Goal: Task Accomplishment & Management: Manage account settings

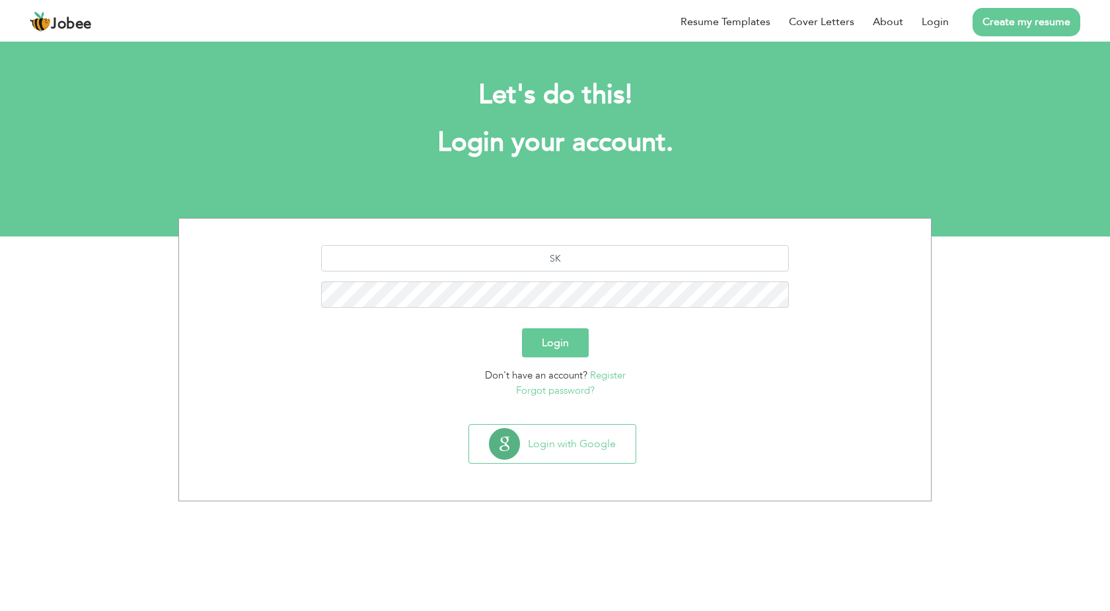
type input "S"
type input "[EMAIL_ADDRESS][DOMAIN_NAME]"
click at [522, 328] on button "Login" at bounding box center [555, 342] width 67 height 29
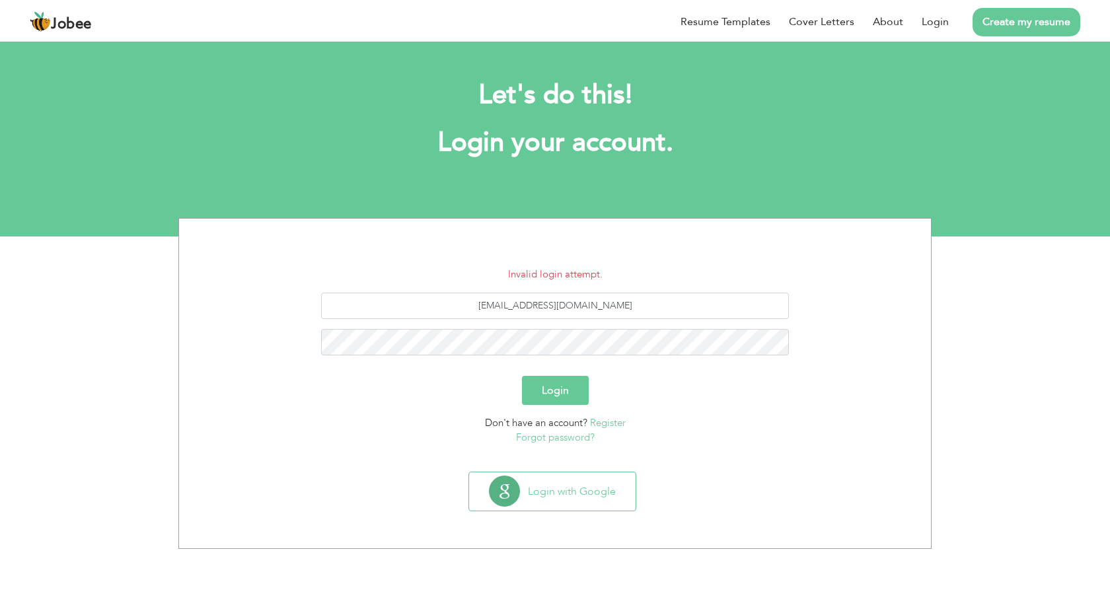
click at [522, 376] on button "Login" at bounding box center [555, 390] width 67 height 29
click at [555, 312] on input "sk5592602@gmail.com" at bounding box center [555, 306] width 468 height 26
click button "Login"
click at [516, 306] on input "[EMAIL_ADDRESS][DOMAIN_NAME]" at bounding box center [555, 306] width 468 height 26
click at [522, 376] on button "Login" at bounding box center [555, 390] width 67 height 29
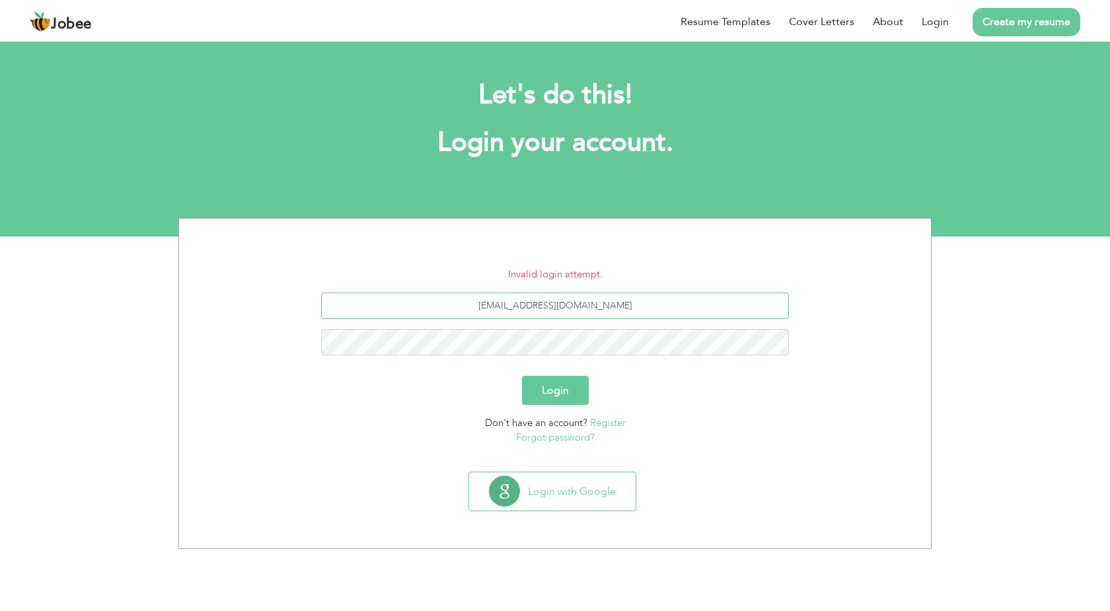
click at [514, 305] on input "[EMAIL_ADDRESS][DOMAIN_NAME]" at bounding box center [555, 306] width 468 height 26
type input "[EMAIL_ADDRESS][DOMAIN_NAME]"
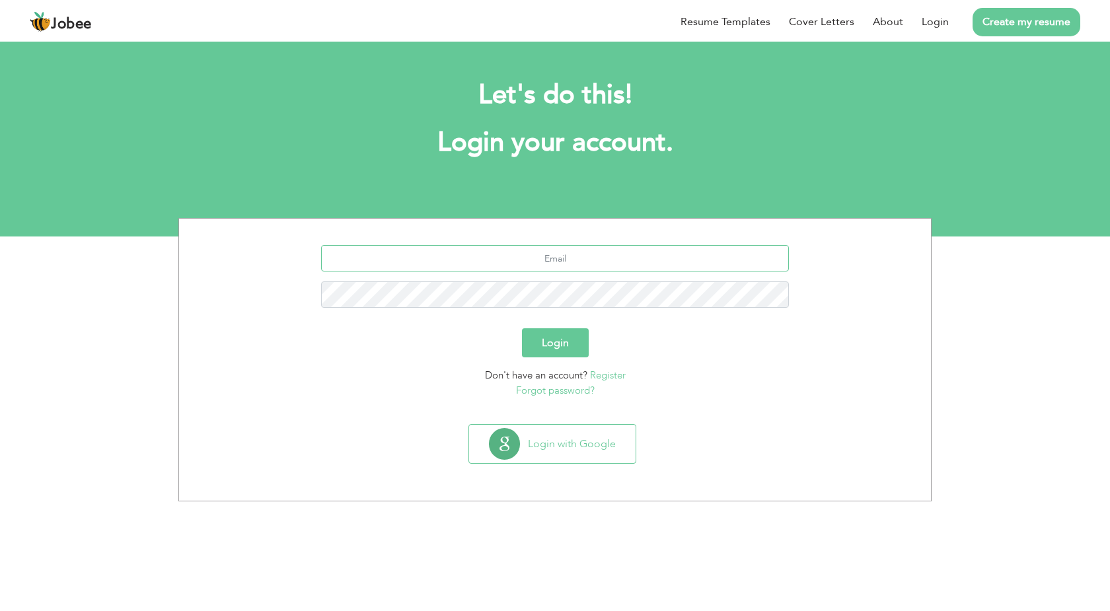
click at [600, 249] on input "text" at bounding box center [555, 258] width 468 height 26
click at [583, 260] on input "sk" at bounding box center [555, 258] width 468 height 26
type input "[EMAIL_ADDRESS][DOMAIN_NAME]"
click at [522, 328] on button "Login" at bounding box center [555, 342] width 67 height 29
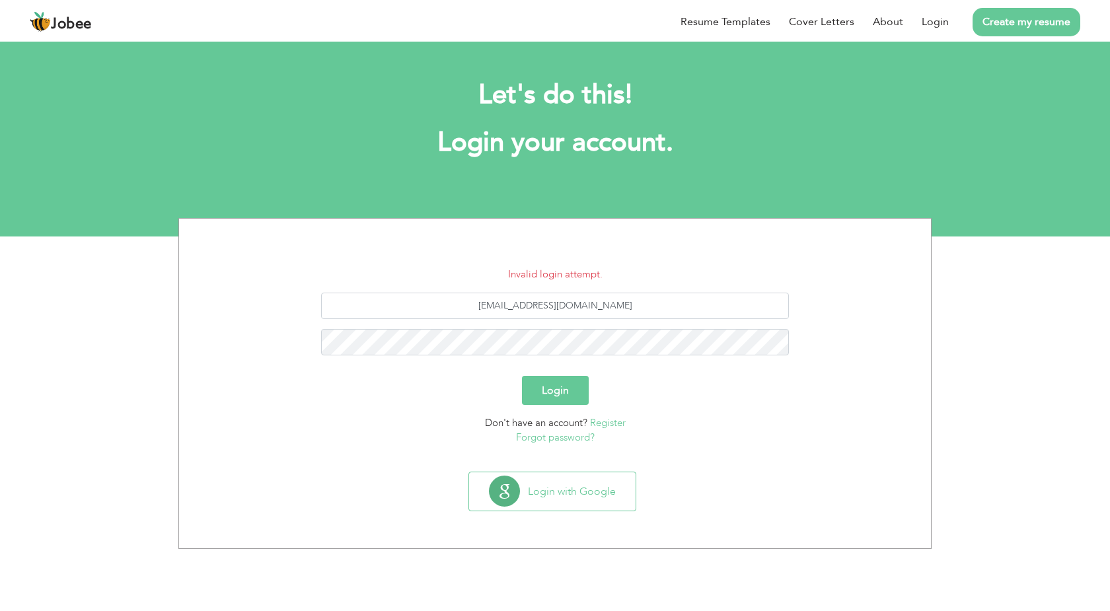
click at [545, 438] on link "Forgot password?" at bounding box center [555, 437] width 79 height 13
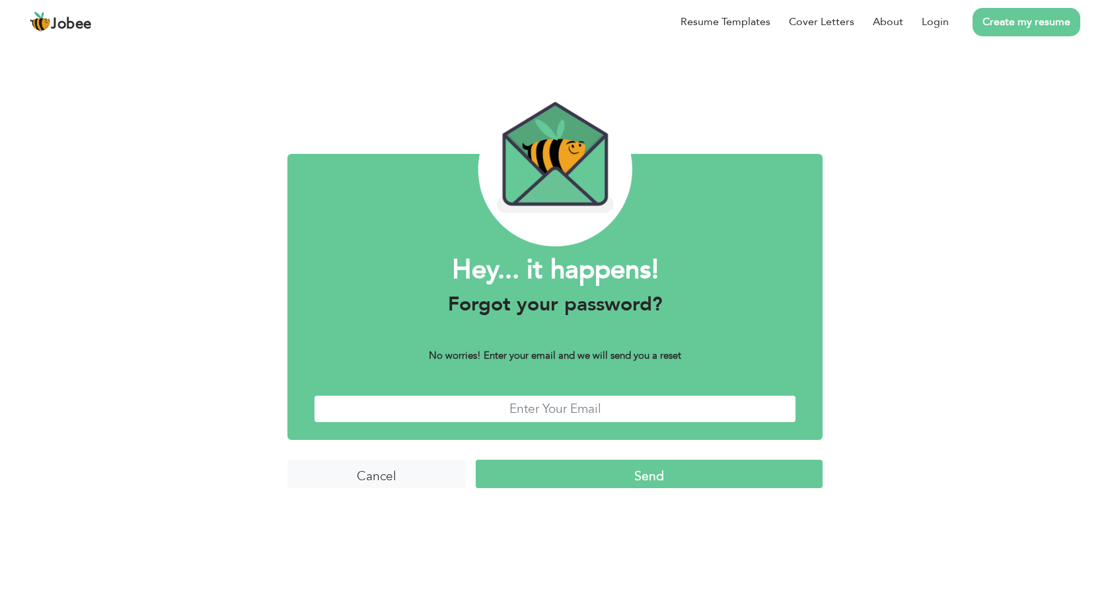
click at [563, 407] on input "text" at bounding box center [555, 409] width 482 height 28
type input "[EMAIL_ADDRESS][DOMAIN_NAME]"
click at [681, 474] on input "Send" at bounding box center [649, 474] width 347 height 28
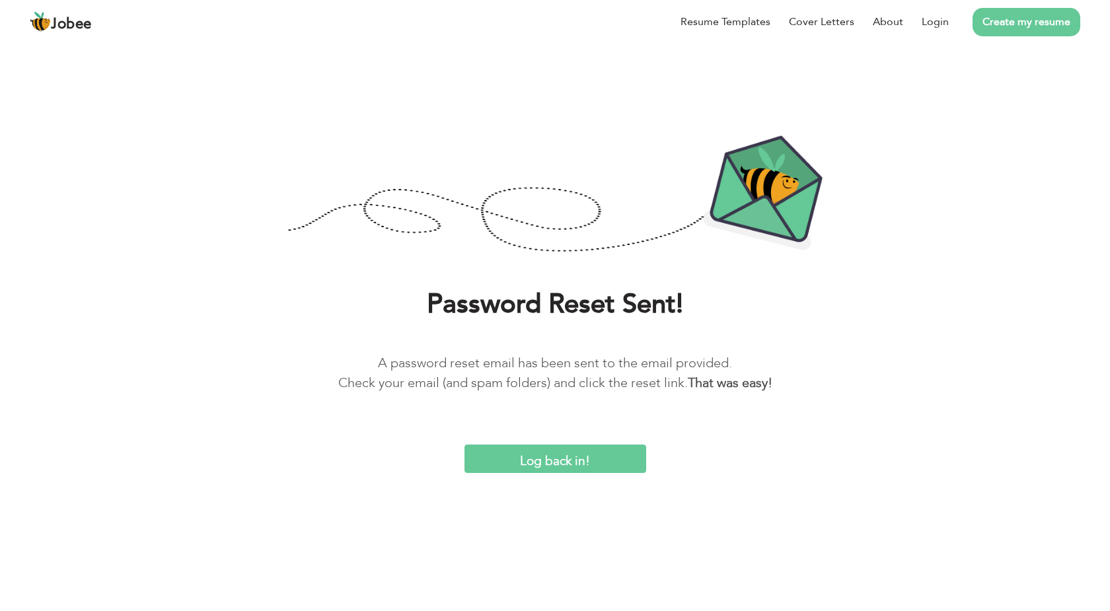
click at [581, 456] on input "Log back in!" at bounding box center [555, 458] width 182 height 28
click at [551, 458] on input "Log back in!" at bounding box center [555, 458] width 182 height 28
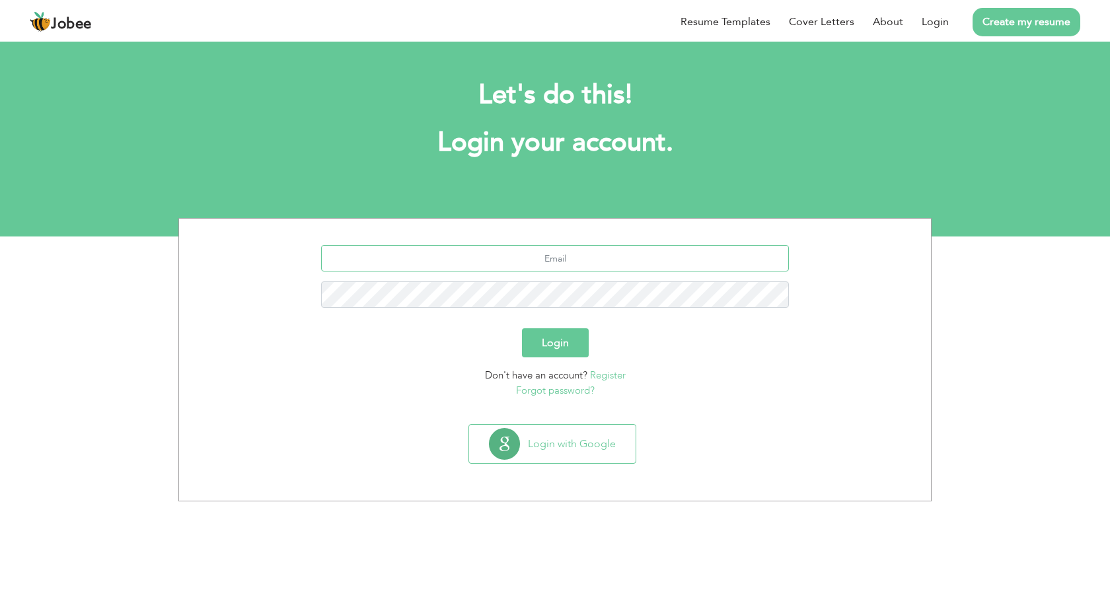
click at [575, 258] on input "text" at bounding box center [555, 258] width 468 height 26
type input "[EMAIL_ADDRESS][DOMAIN_NAME]"
click at [522, 328] on button "Login" at bounding box center [555, 342] width 67 height 29
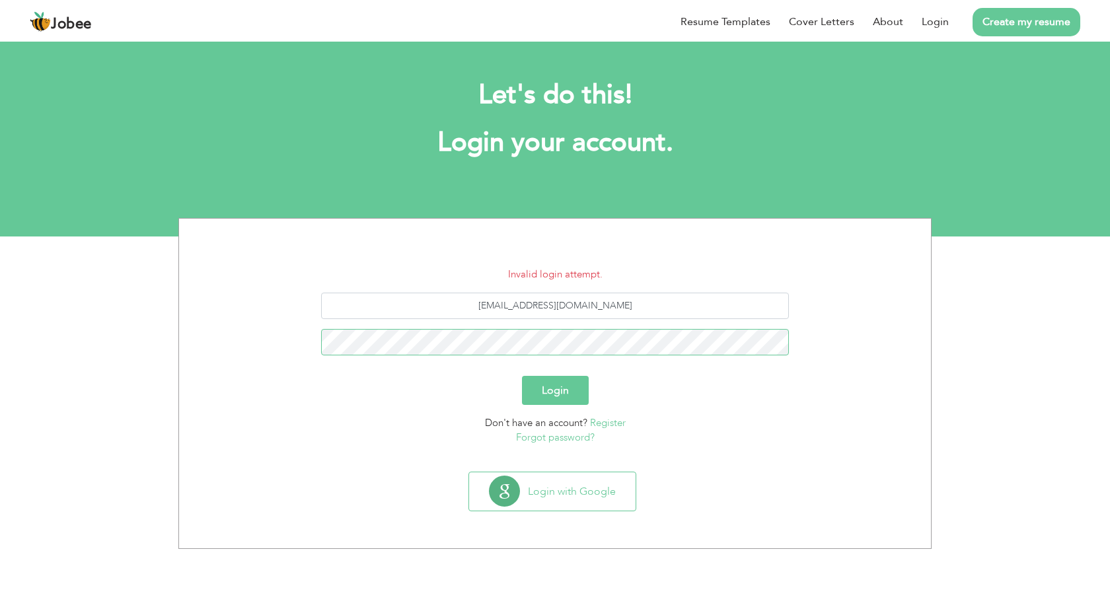
click at [522, 376] on button "Login" at bounding box center [555, 390] width 67 height 29
click at [518, 307] on input "[EMAIL_ADDRESS][DOMAIN_NAME]" at bounding box center [555, 306] width 468 height 26
type input "SK5592602@gmail.com"
click at [522, 376] on button "Login" at bounding box center [555, 390] width 67 height 29
click at [518, 303] on input "SK5592602@gmail.com" at bounding box center [555, 306] width 468 height 26
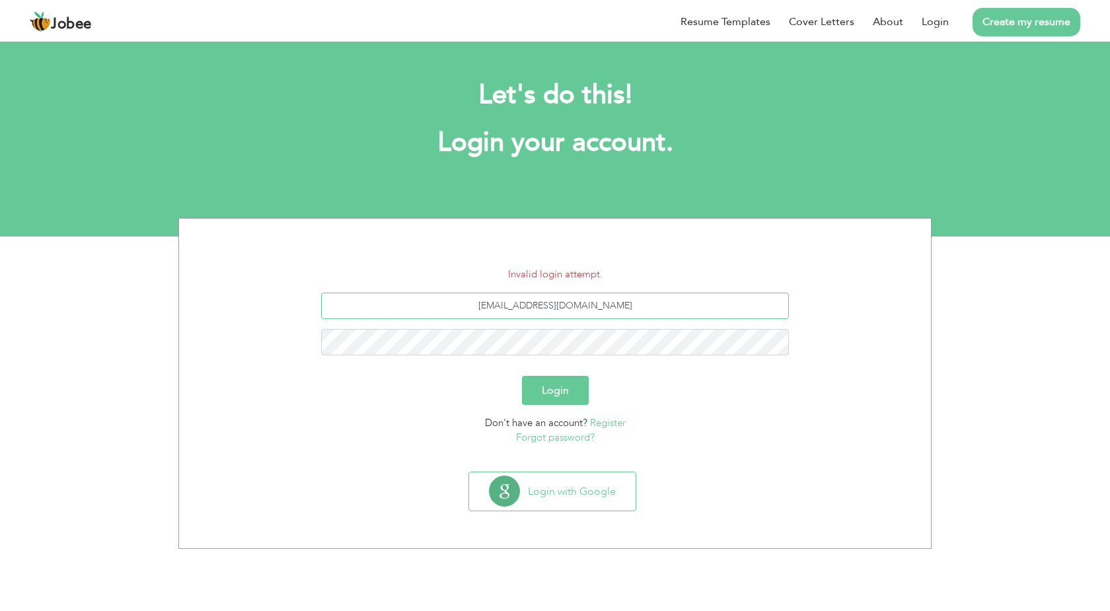
type input "sk5592602@gmail.com"
click at [522, 376] on button "Login" at bounding box center [555, 390] width 67 height 29
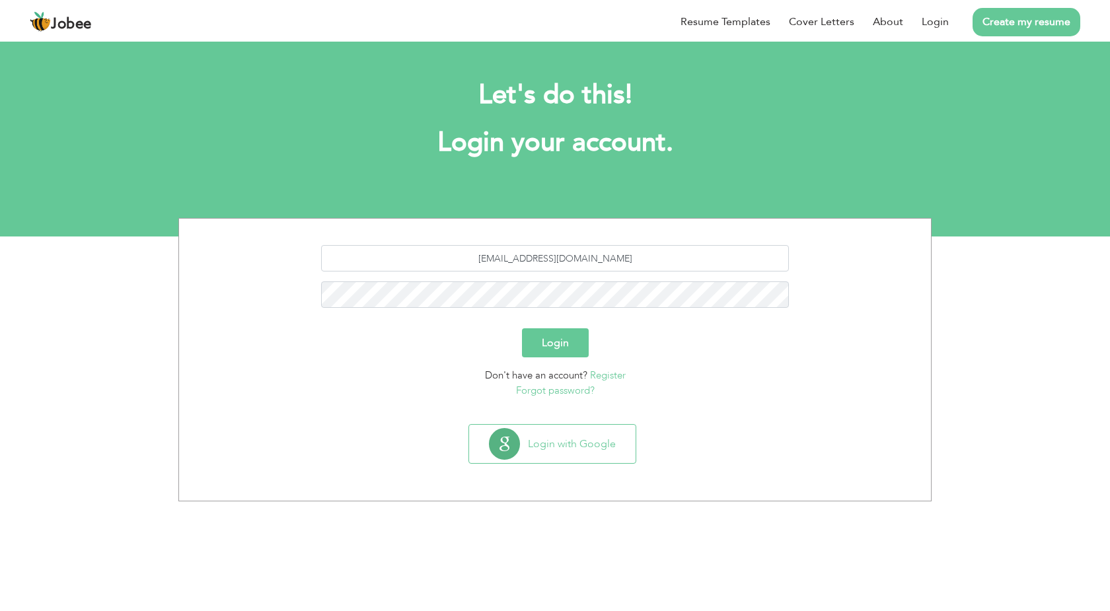
click at [559, 392] on link "Forgot password?" at bounding box center [555, 390] width 79 height 13
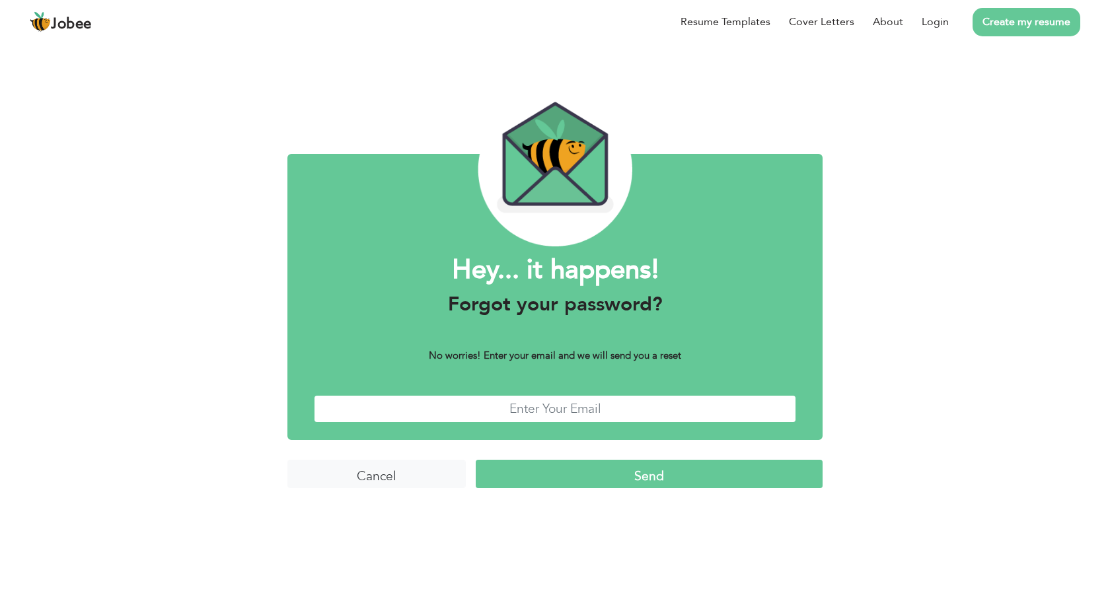
click at [559, 406] on input "text" at bounding box center [555, 409] width 482 height 28
type input "[EMAIL_ADDRESS][DOMAIN_NAME]"
click at [659, 474] on input "Send" at bounding box center [649, 474] width 347 height 28
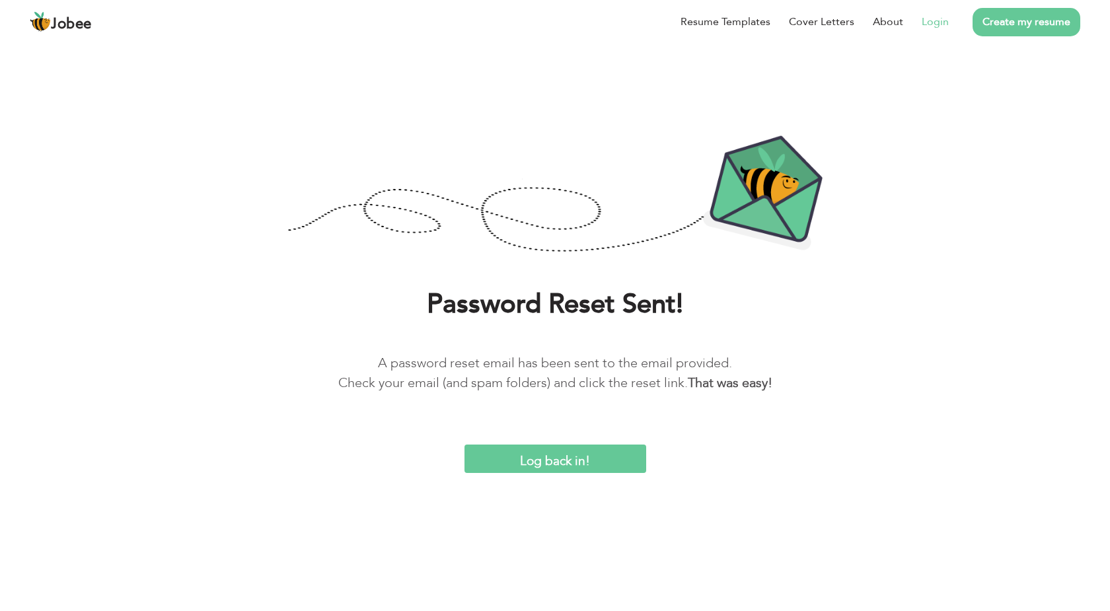
click at [925, 29] on link "Login" at bounding box center [934, 22] width 27 height 16
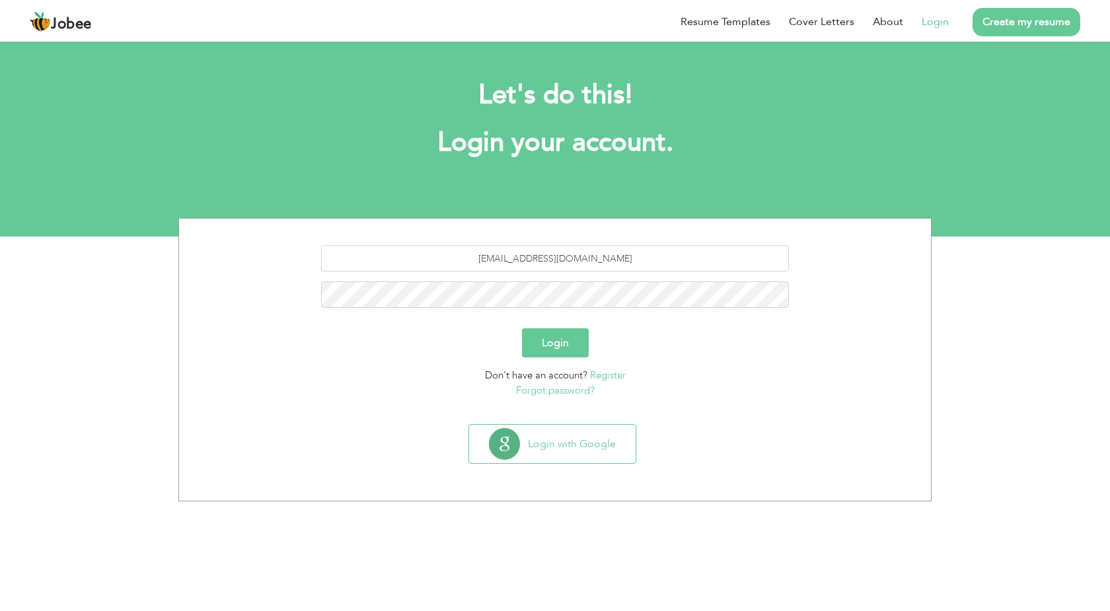
click at [540, 343] on button "Login" at bounding box center [555, 342] width 67 height 29
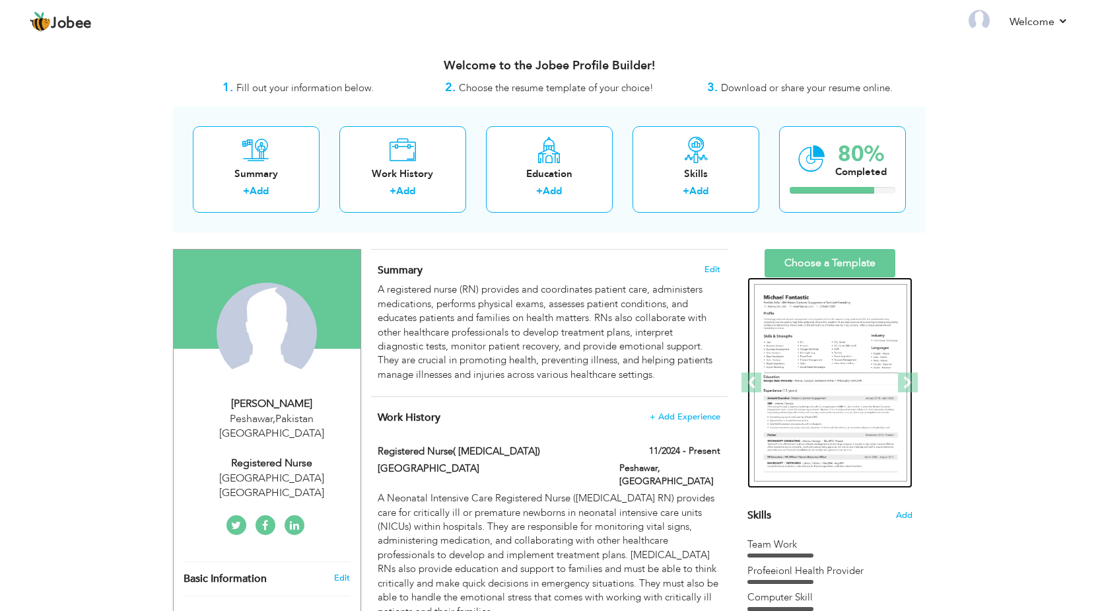
click at [787, 330] on img at bounding box center [830, 383] width 153 height 198
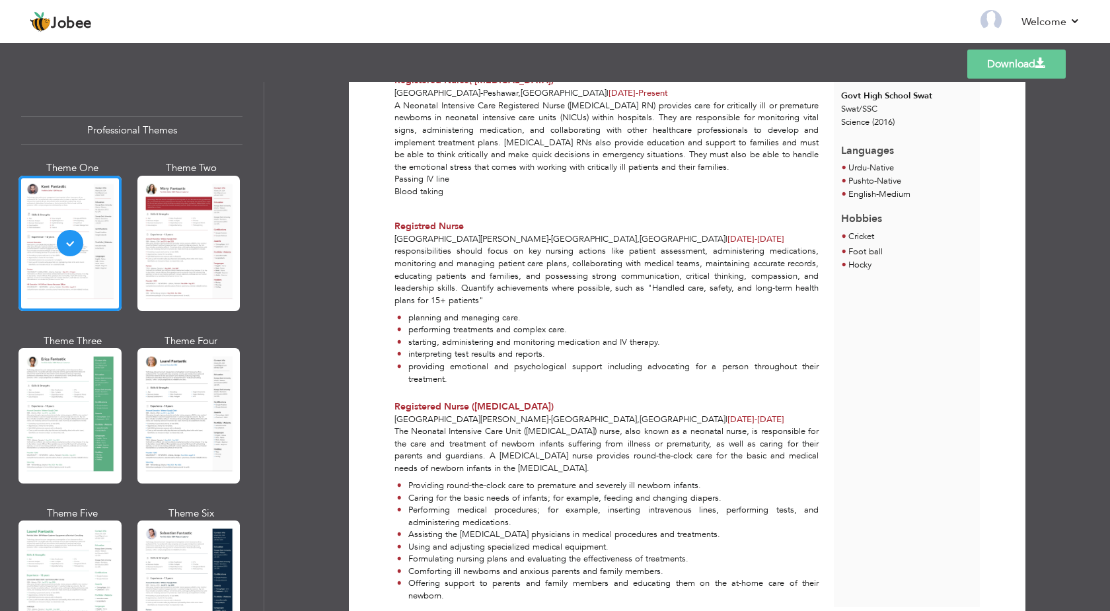
scroll to position [317, 0]
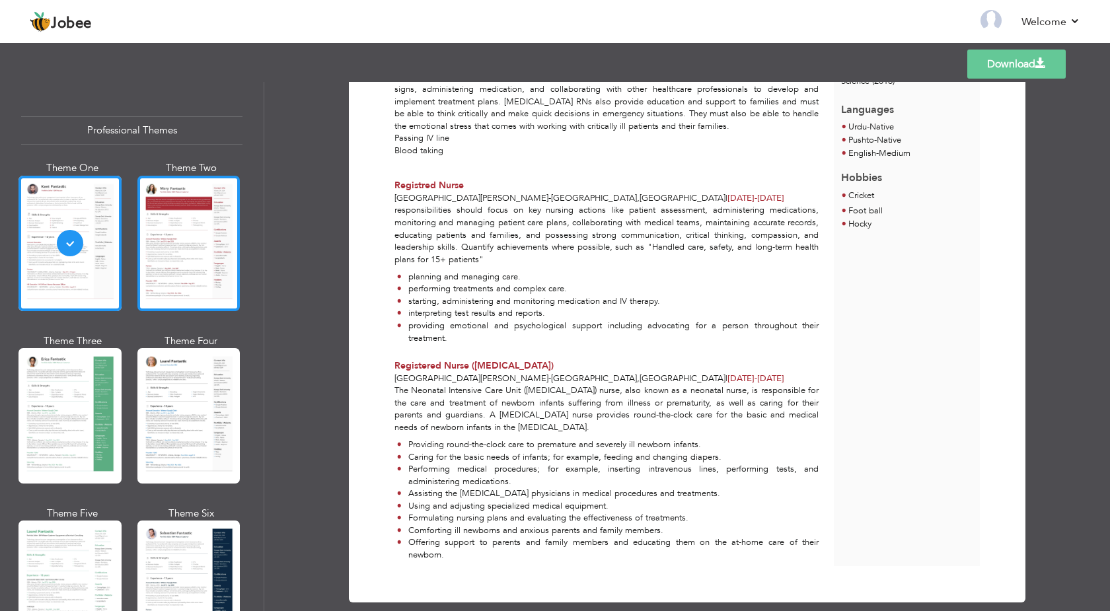
click at [185, 251] on div at bounding box center [188, 243] width 103 height 135
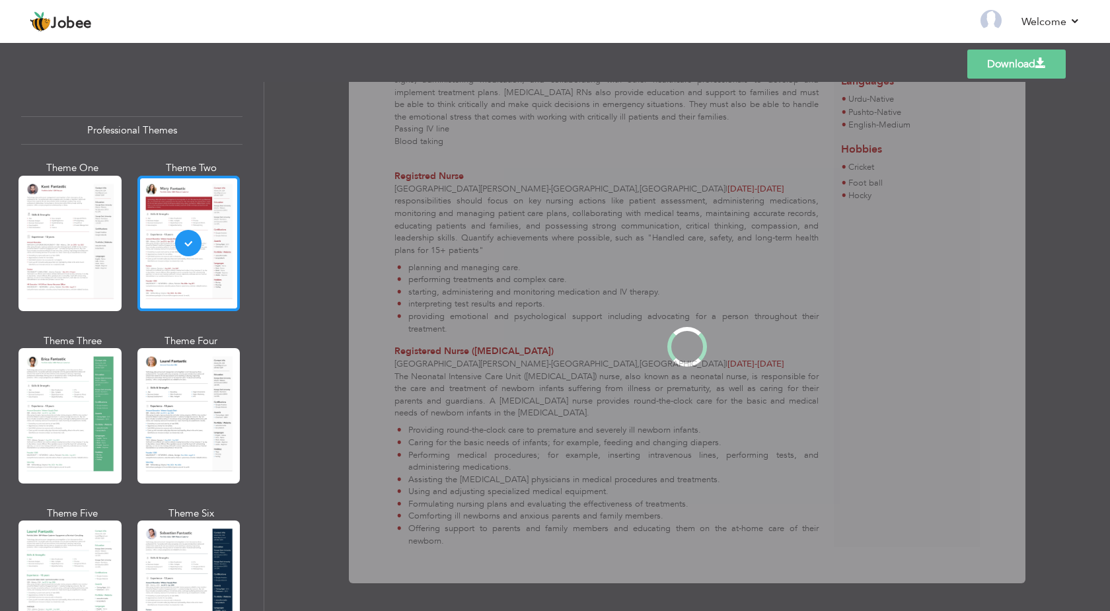
scroll to position [0, 0]
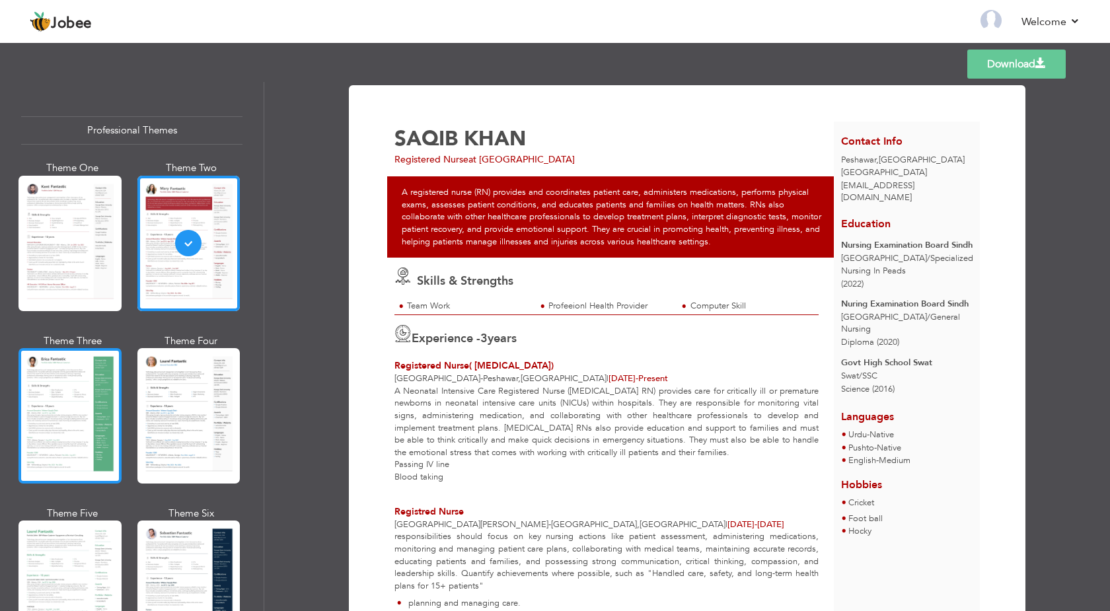
click at [50, 367] on div at bounding box center [69, 415] width 103 height 135
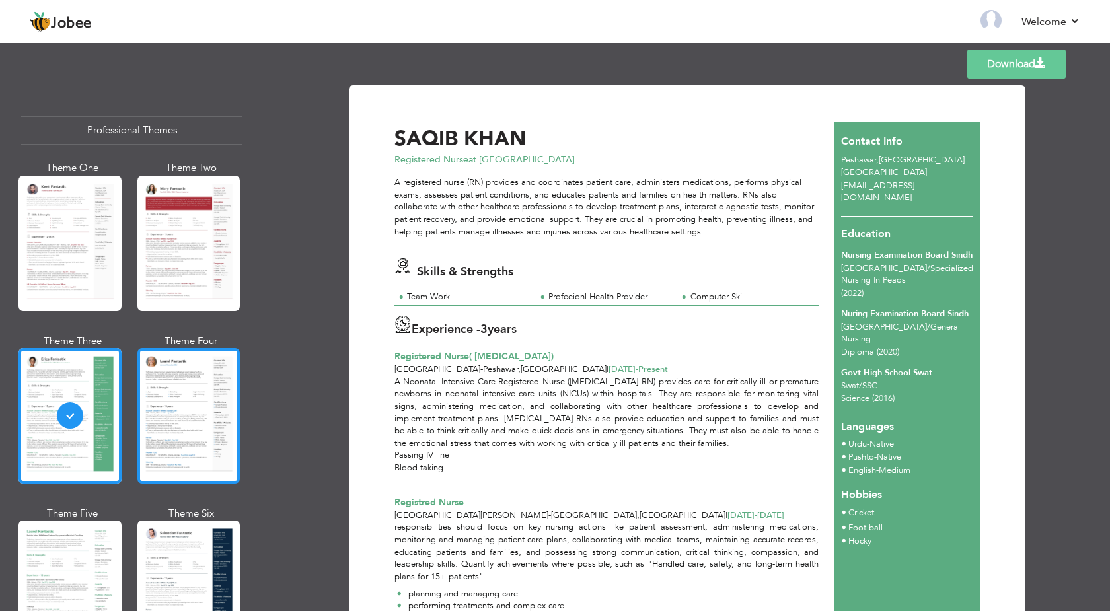
click at [152, 384] on div at bounding box center [188, 415] width 103 height 135
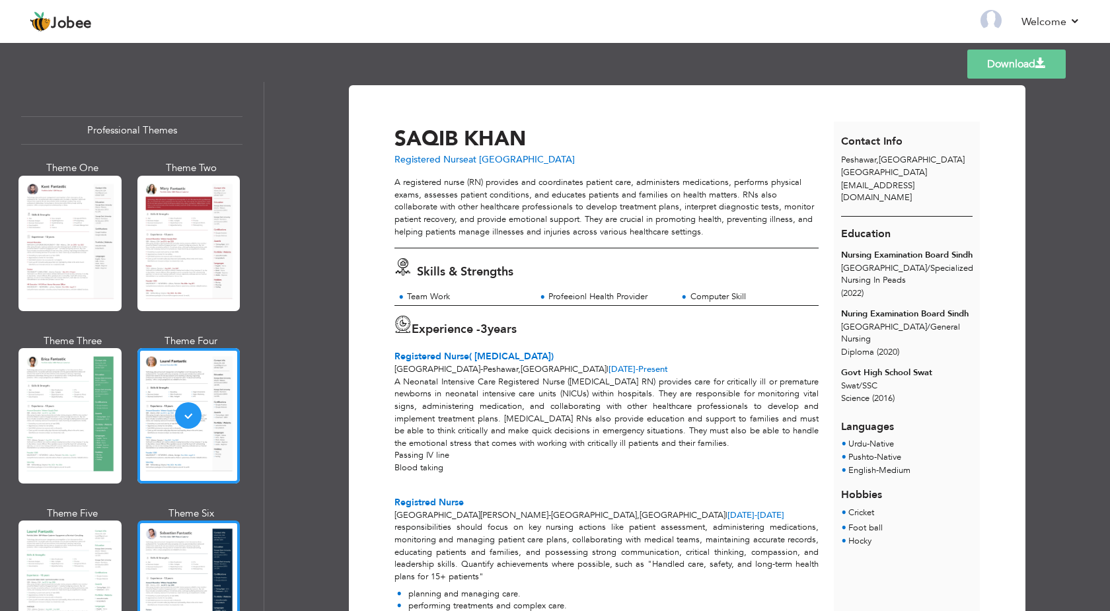
click at [178, 556] on div at bounding box center [188, 587] width 103 height 135
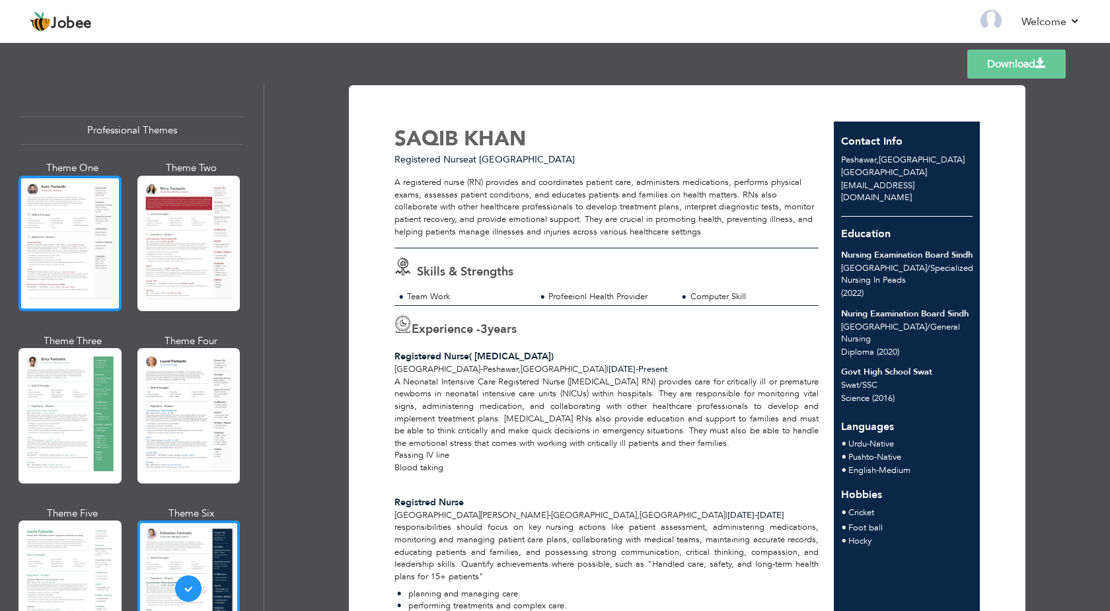
click at [65, 258] on div at bounding box center [69, 243] width 103 height 135
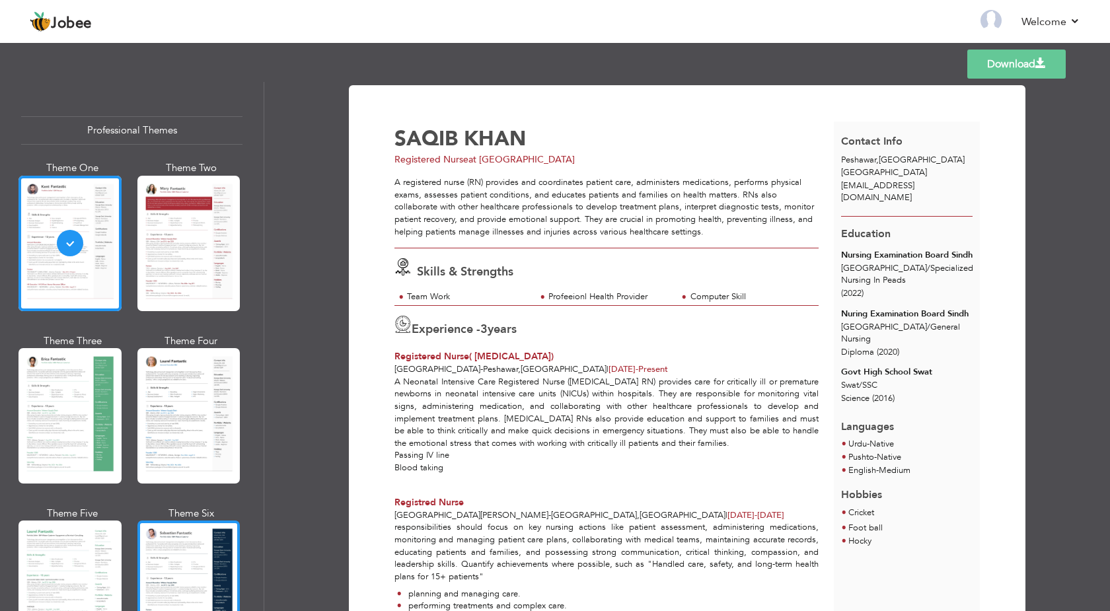
click at [145, 569] on div at bounding box center [188, 587] width 103 height 135
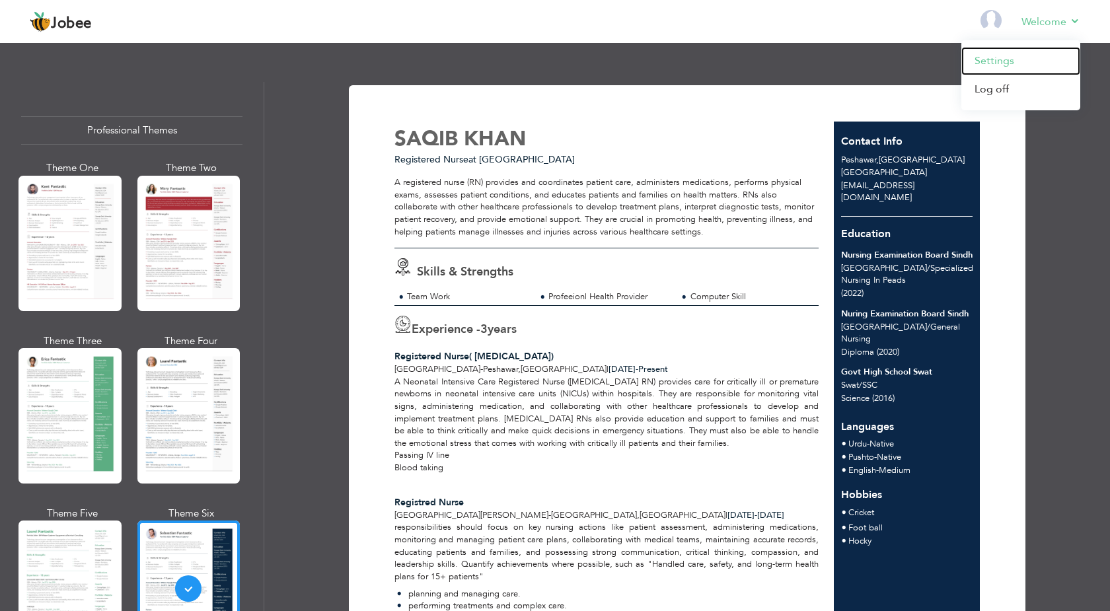
click at [1003, 67] on link "Settings" at bounding box center [1020, 61] width 119 height 28
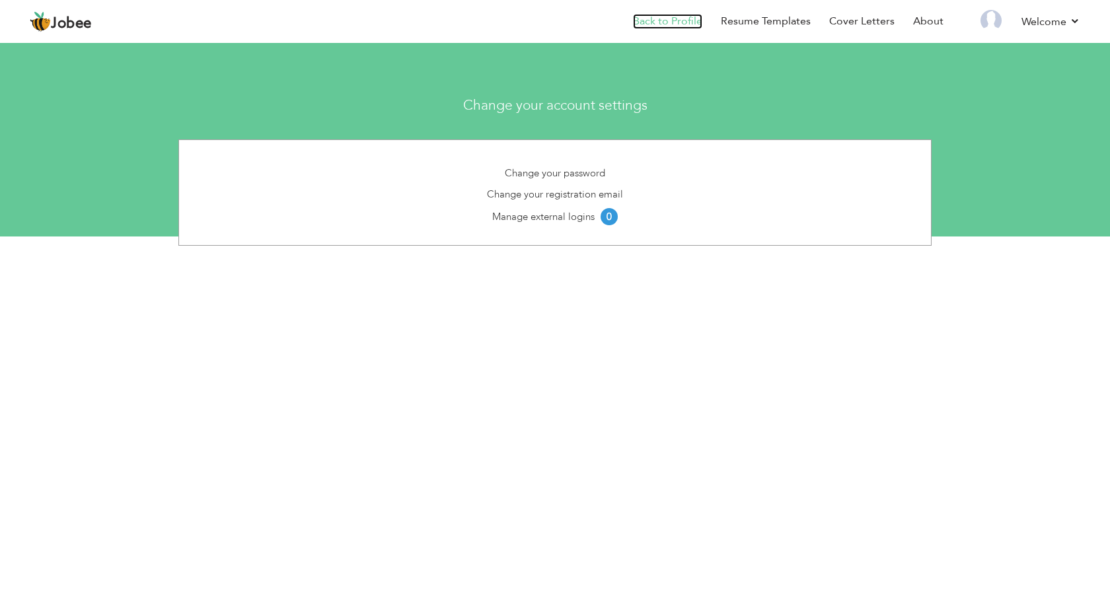
click at [686, 20] on link "Back to Profile" at bounding box center [667, 21] width 69 height 15
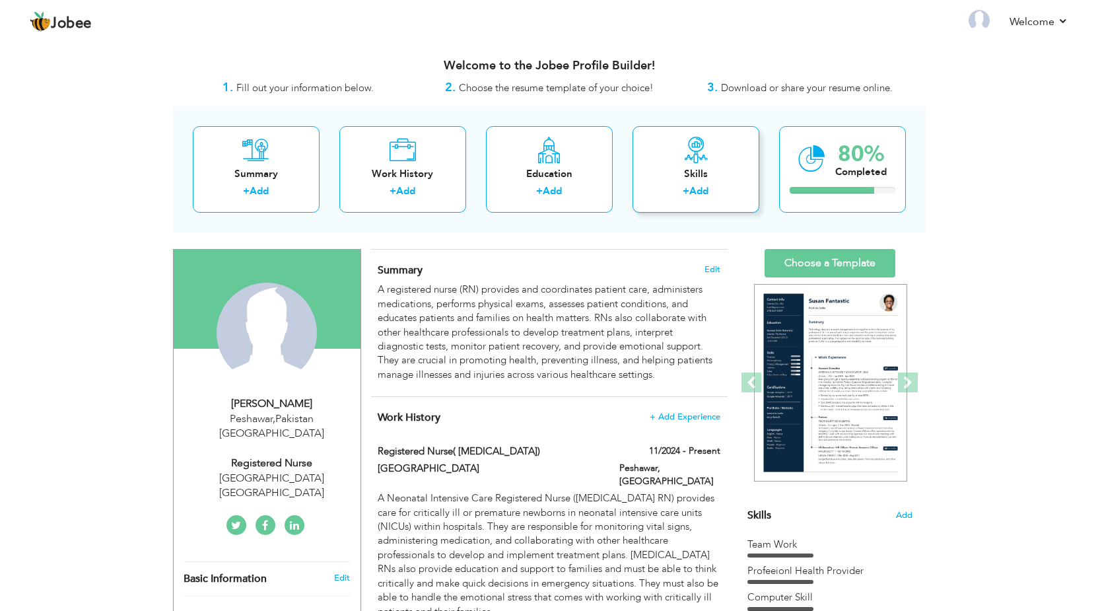
click at [695, 162] on icon at bounding box center [696, 150] width 26 height 26
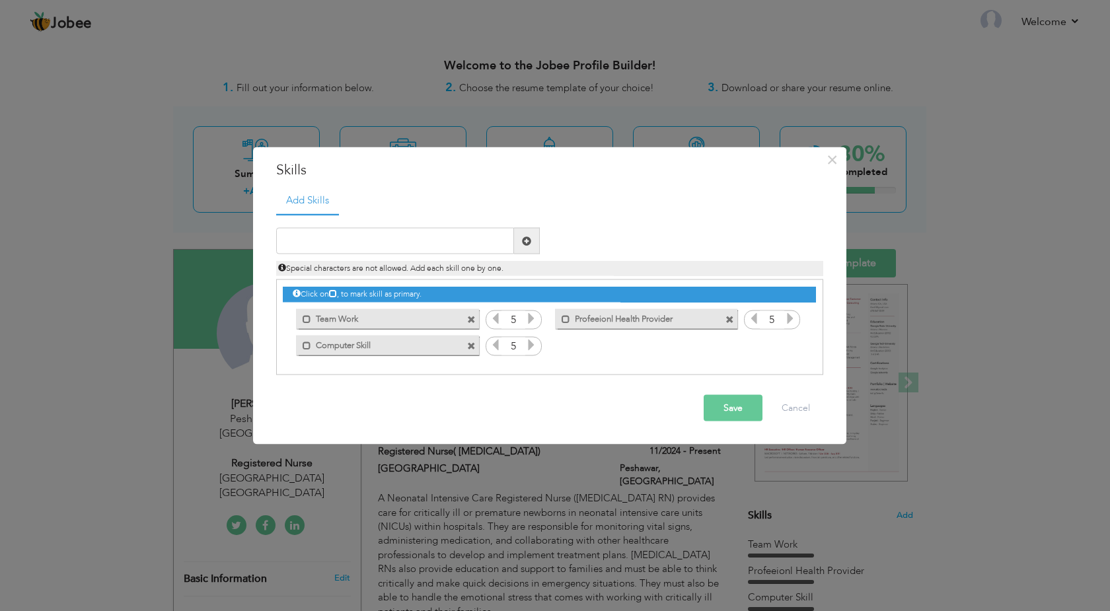
click at [723, 404] on button "Save" at bounding box center [732, 408] width 59 height 26
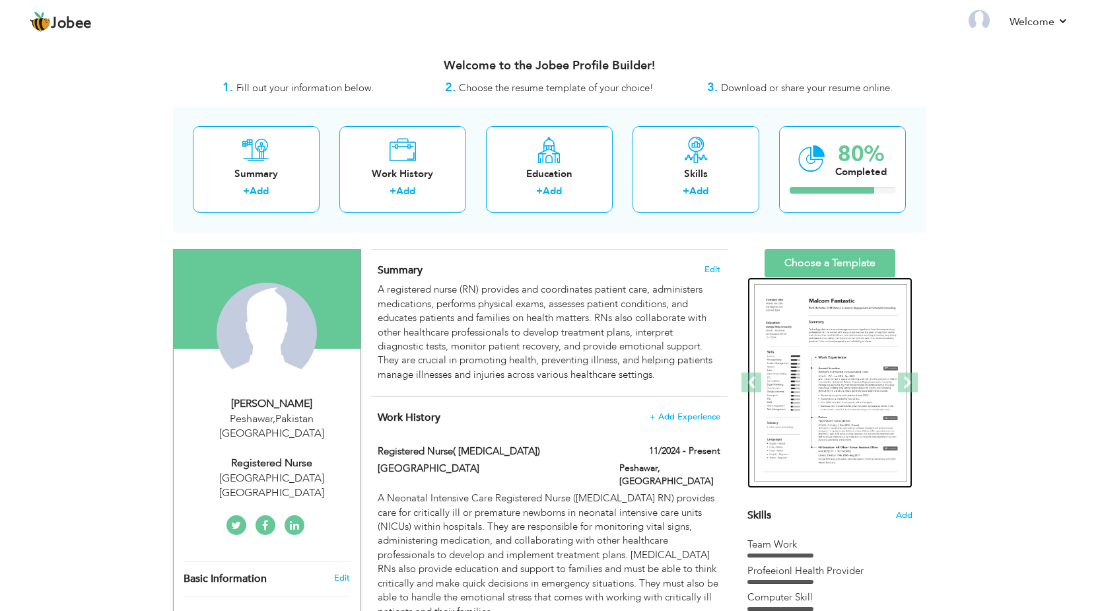
click at [818, 387] on img at bounding box center [830, 383] width 153 height 198
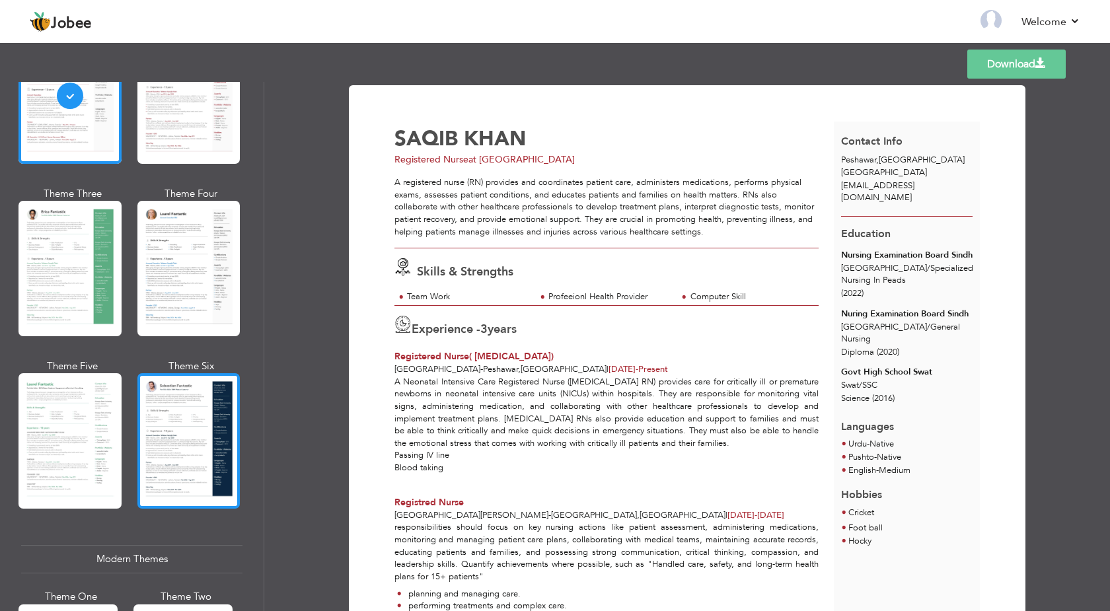
scroll to position [159, 0]
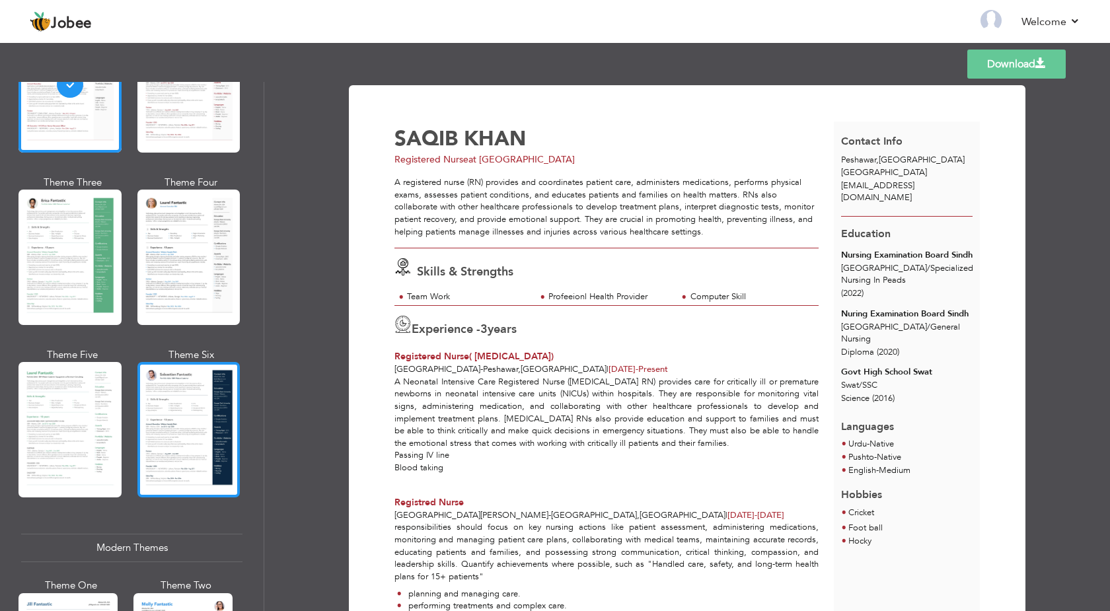
click at [215, 425] on div at bounding box center [188, 429] width 103 height 135
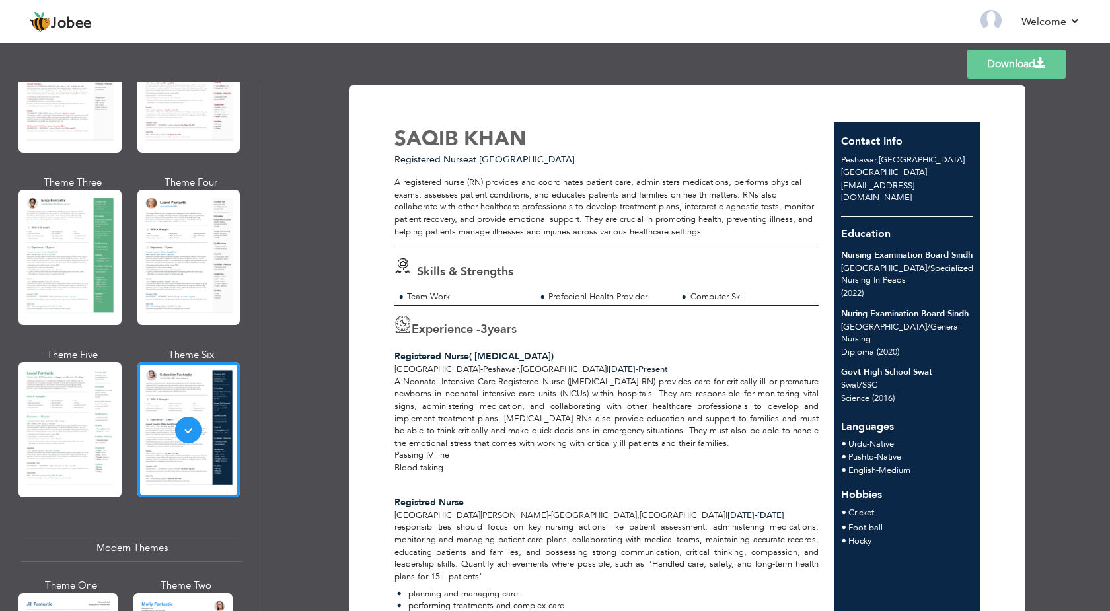
click at [994, 58] on link "Download" at bounding box center [1016, 64] width 98 height 29
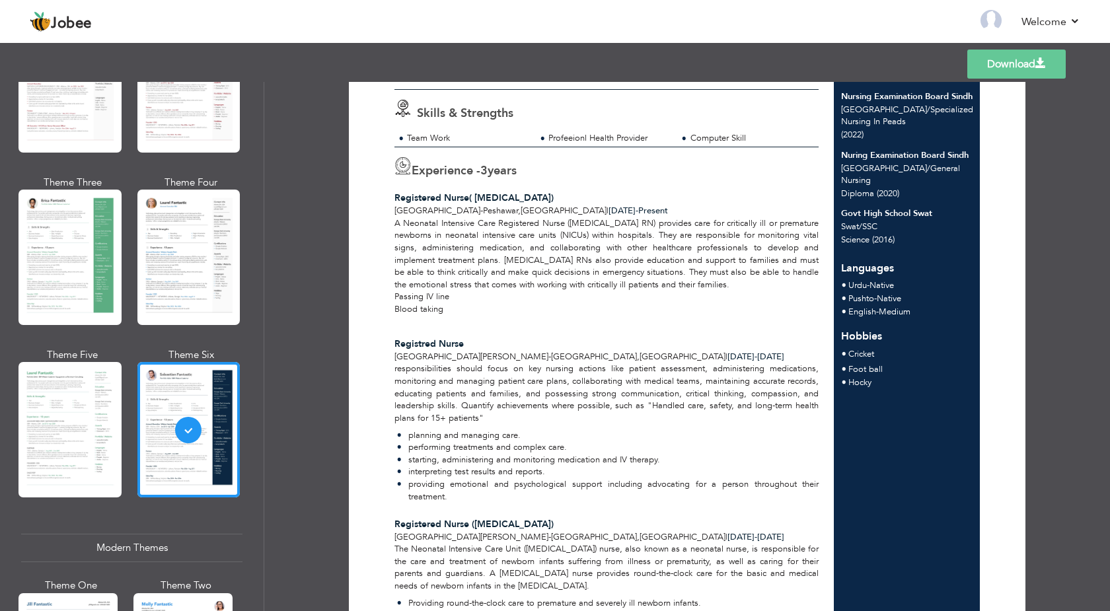
scroll to position [0, 0]
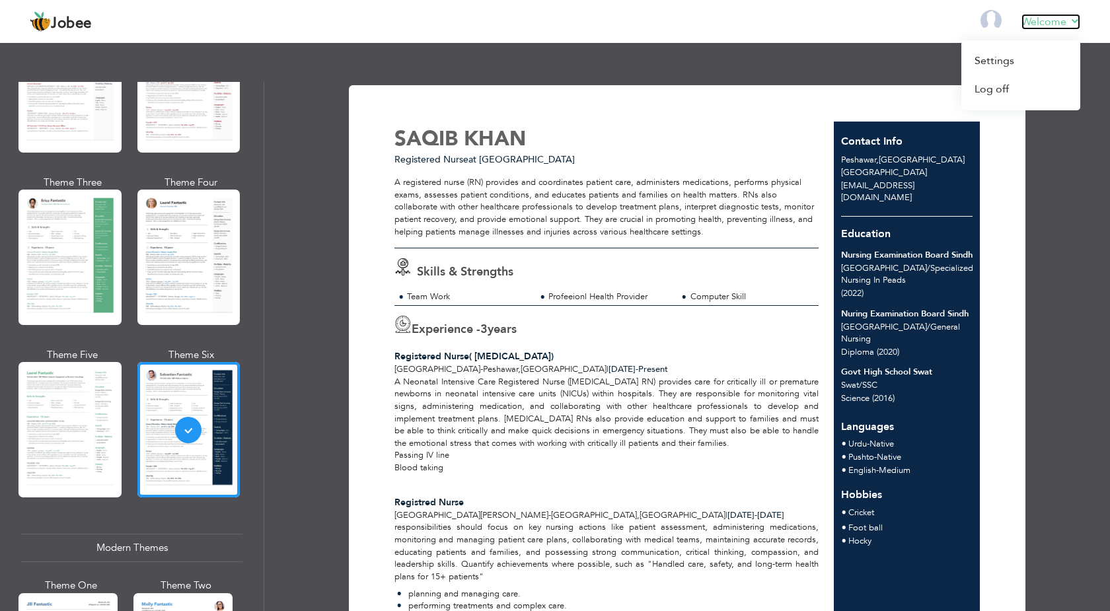
click at [1028, 20] on link "Welcome" at bounding box center [1050, 22] width 59 height 16
click at [1010, 59] on link "Settings" at bounding box center [1020, 61] width 119 height 28
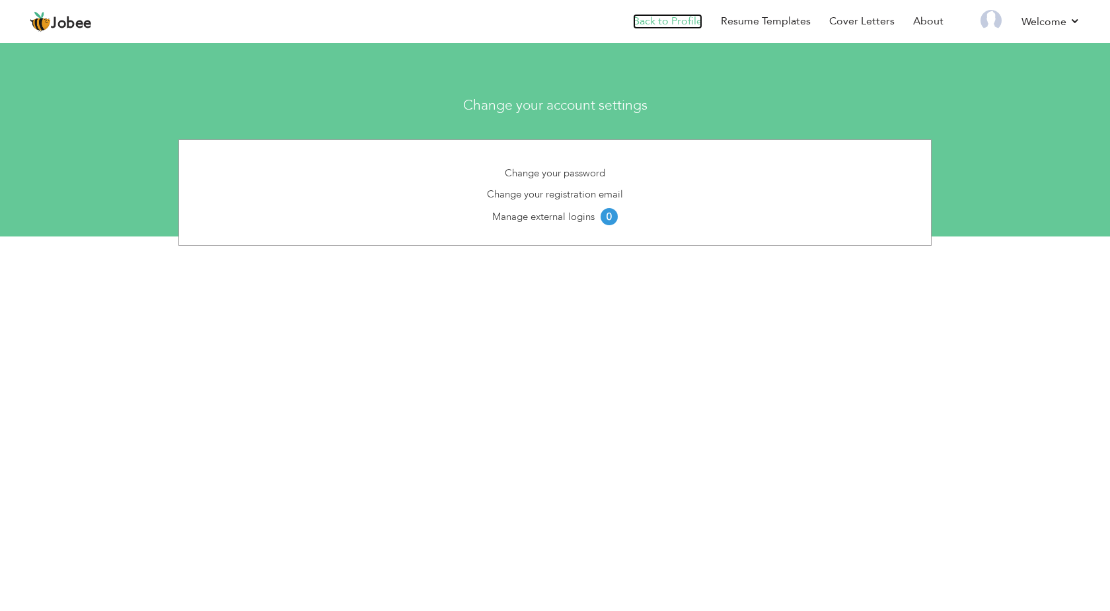
click at [676, 17] on link "Back to Profile" at bounding box center [667, 21] width 69 height 15
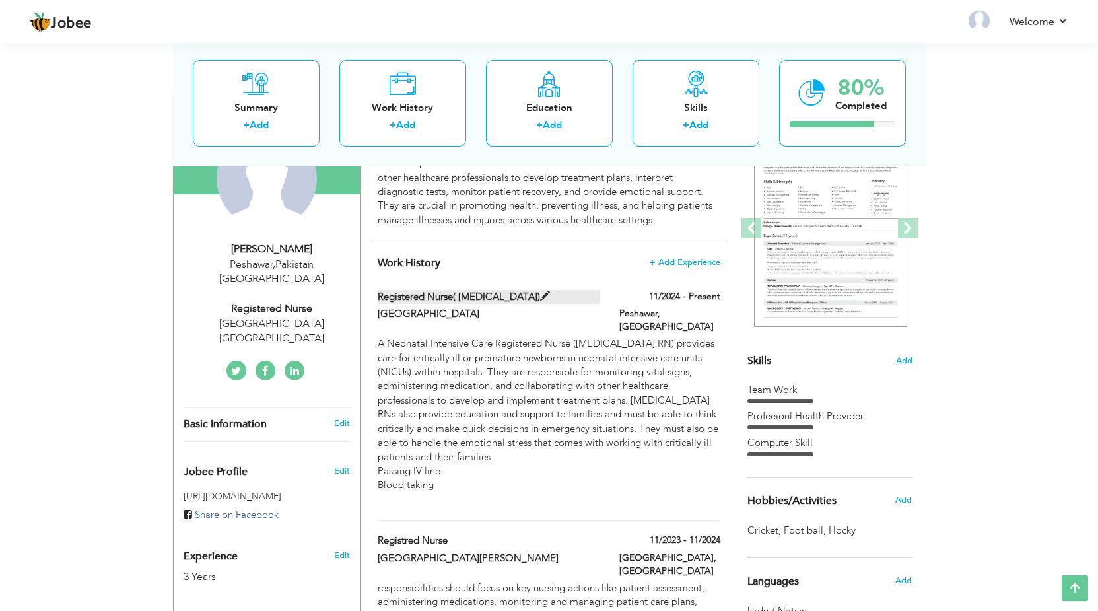
scroll to position [43, 0]
